Goal: Task Accomplishment & Management: Use online tool/utility

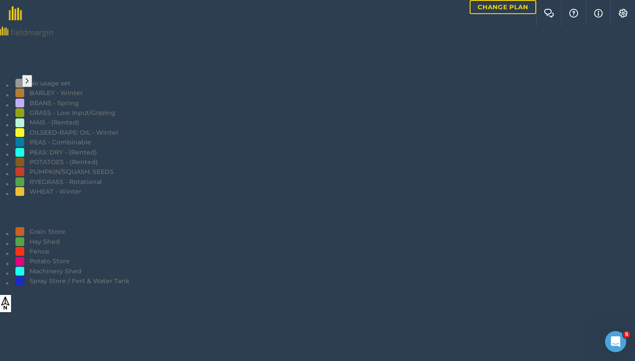
click at [26, 85] on icon at bounding box center [27, 81] width 3 height 8
click at [616, 12] on button "Settings" at bounding box center [622, 13] width 25 height 26
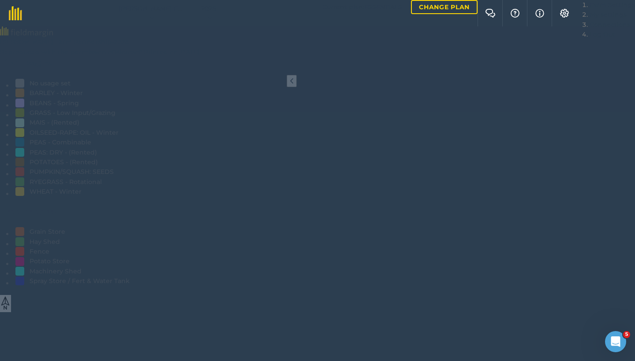
click at [593, 10] on button "Farm Settings" at bounding box center [611, 5] width 45 height 10
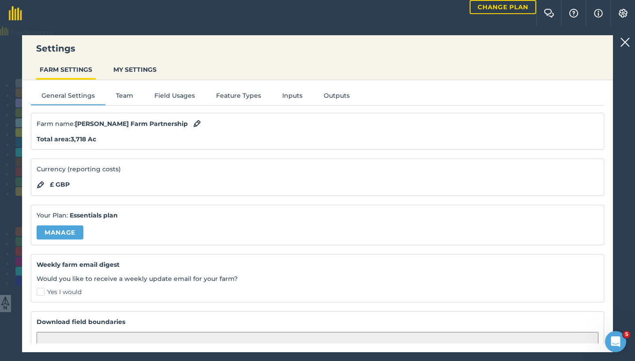
click at [236, 91] on button "Feature Types" at bounding box center [238, 97] width 66 height 13
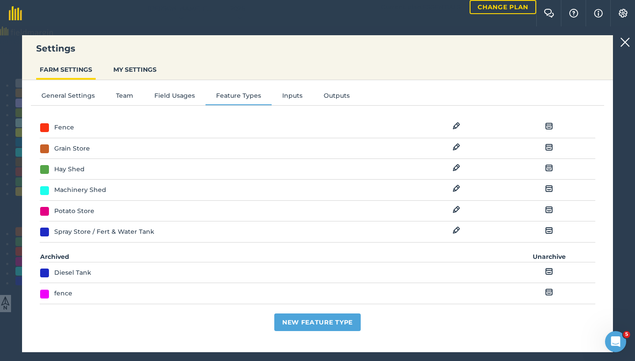
scroll to position [15, 0]
drag, startPoint x: 127, startPoint y: 290, endPoint x: 195, endPoint y: 296, distance: 68.1
click at [195, 304] on td "[PERSON_NAME][GEOGRAPHIC_DATA]" at bounding box center [271, 314] width 463 height 21
click at [546, 267] on img at bounding box center [549, 272] width 8 height 11
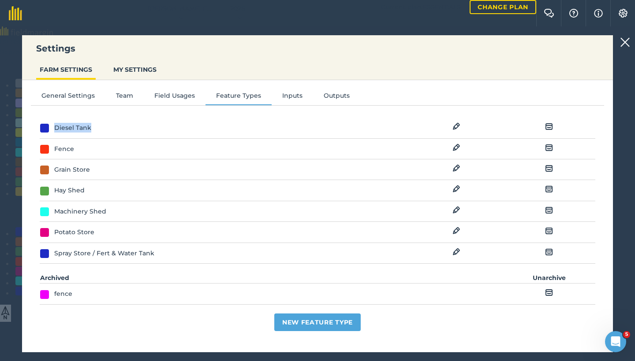
drag, startPoint x: 412, startPoint y: 130, endPoint x: 382, endPoint y: 120, distance: 31.4
click at [379, 120] on div "Feature Types EDIT Archive Diesel Tank EDIT Archive Fence EDIT Archive Grain St…" at bounding box center [317, 226] width 573 height 227
click at [456, 125] on td "EDIT" at bounding box center [456, 128] width 93 height 21
click at [452, 127] on img at bounding box center [456, 126] width 8 height 11
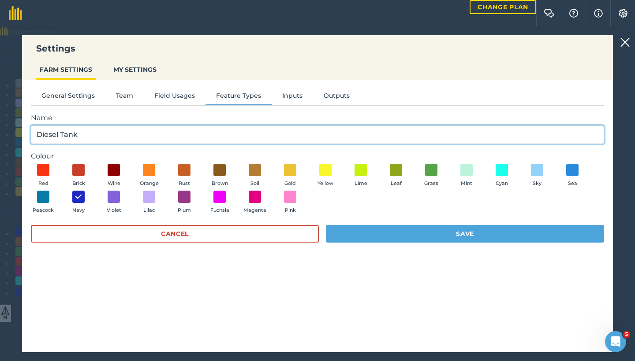
click at [82, 134] on input "Diesel Tank" at bounding box center [317, 135] width 573 height 19
type input "Pig Sheds"
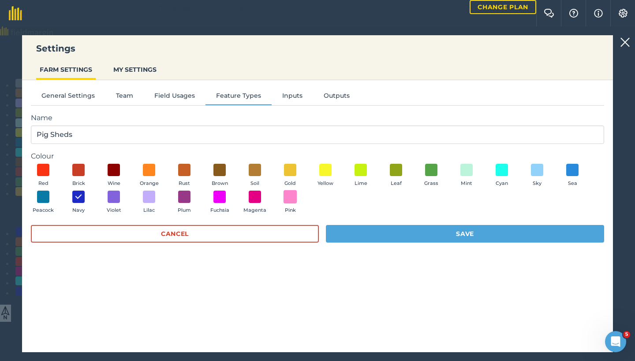
click at [288, 196] on span at bounding box center [290, 197] width 14 height 14
click at [398, 235] on button "Save" at bounding box center [465, 234] width 278 height 18
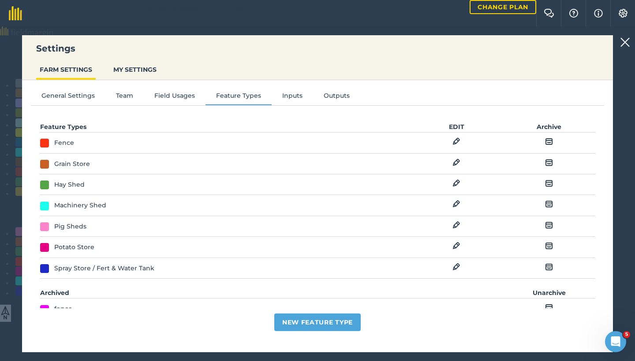
click at [623, 37] on img at bounding box center [625, 42] width 10 height 14
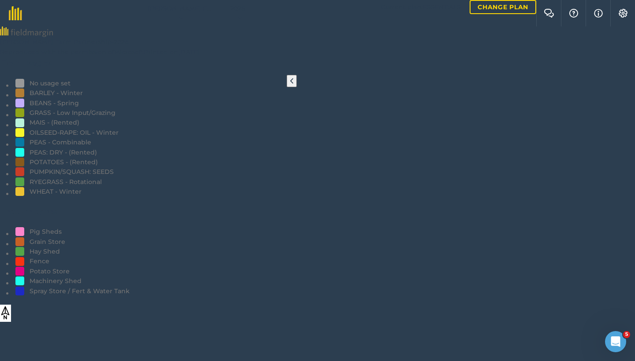
radio input "true"
type input "Pig Sheds"
